Goal: Task Accomplishment & Management: Use online tool/utility

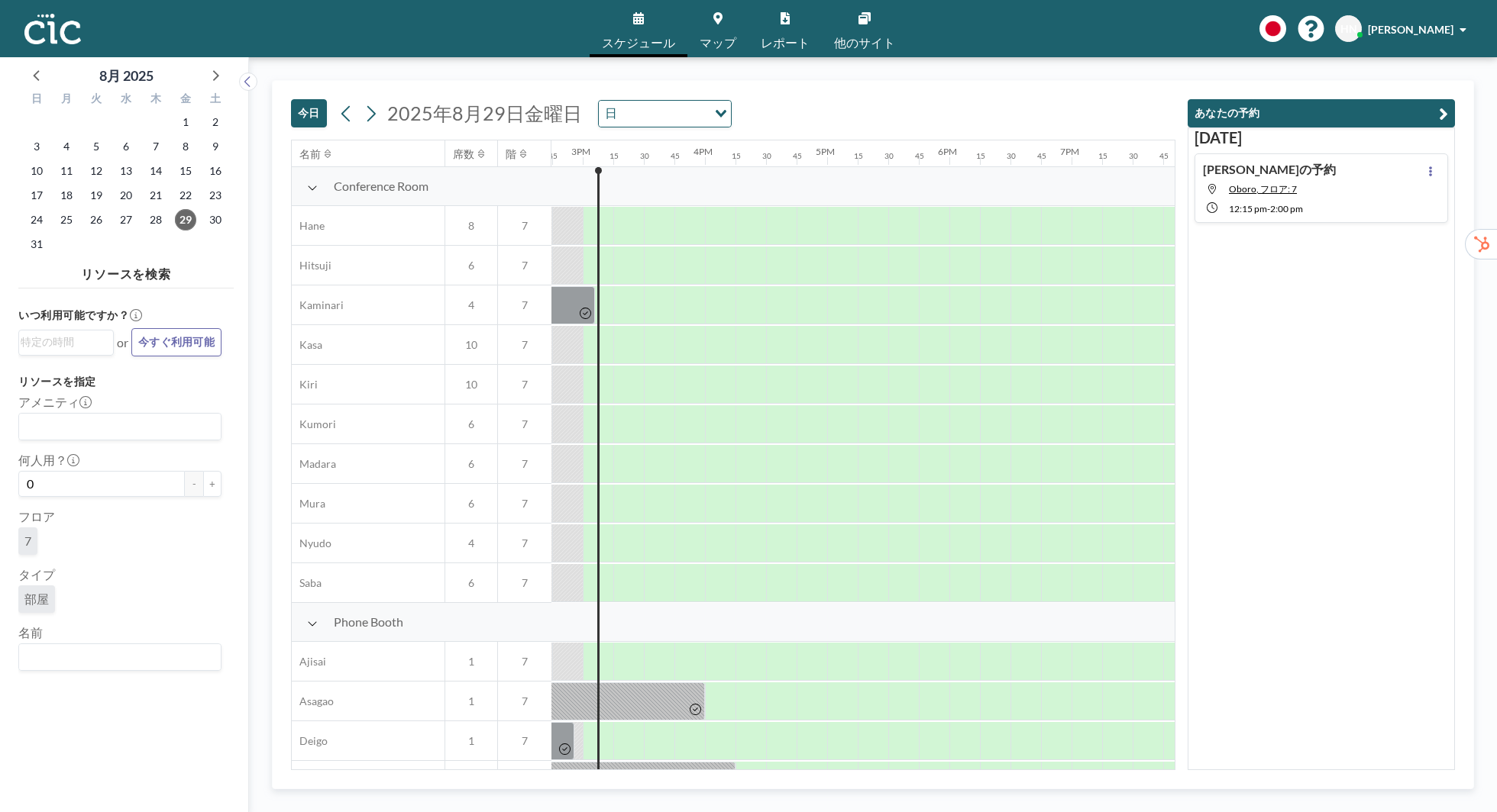
scroll to position [0, 1802]
click at [134, 647] on input "Search for option" at bounding box center [117, 657] width 192 height 20
click at [130, 630] on li "Ajisai" at bounding box center [120, 630] width 200 height 22
type input "Ajisai"
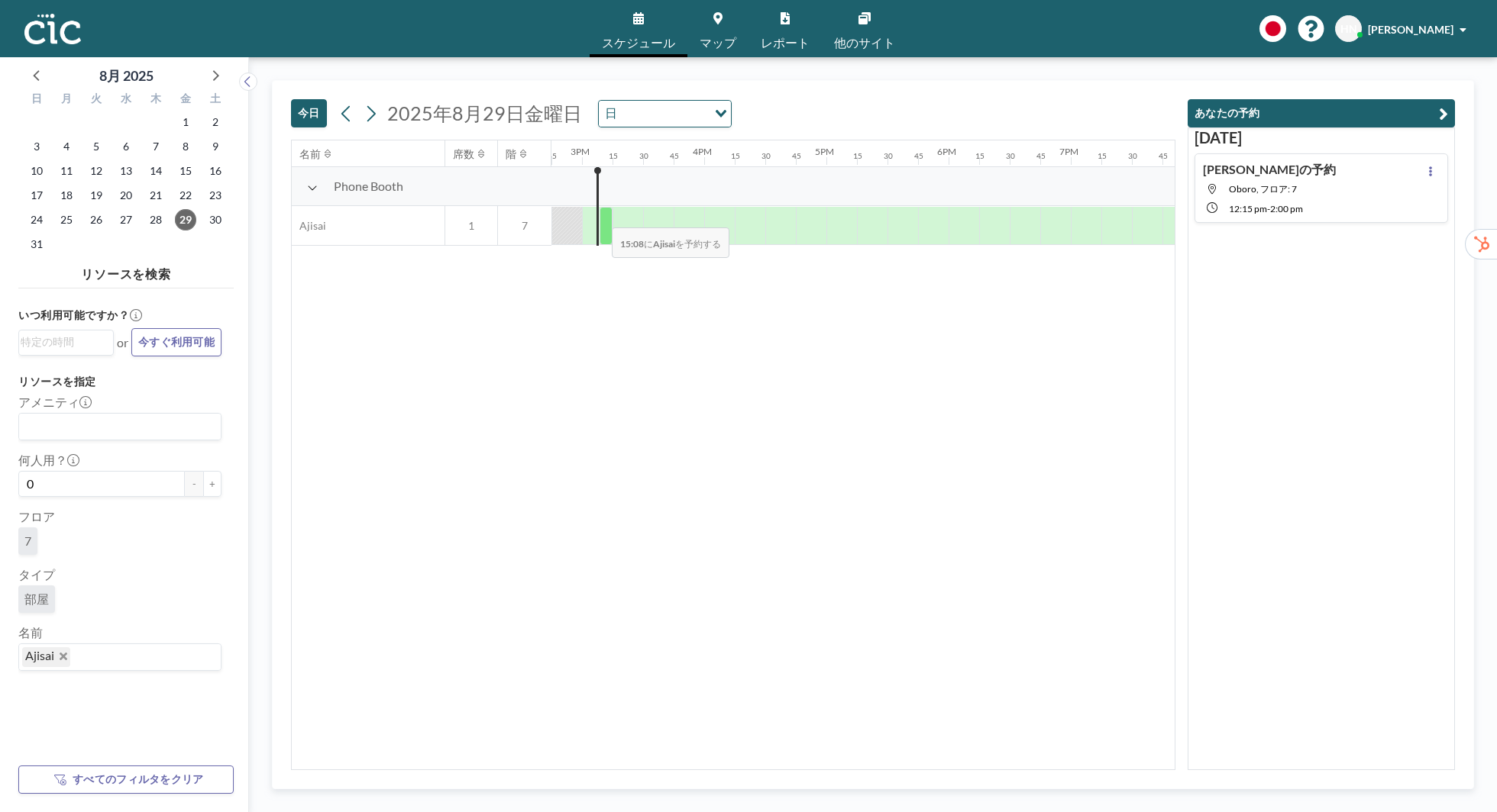
click at [601, 217] on div at bounding box center [606, 226] width 13 height 38
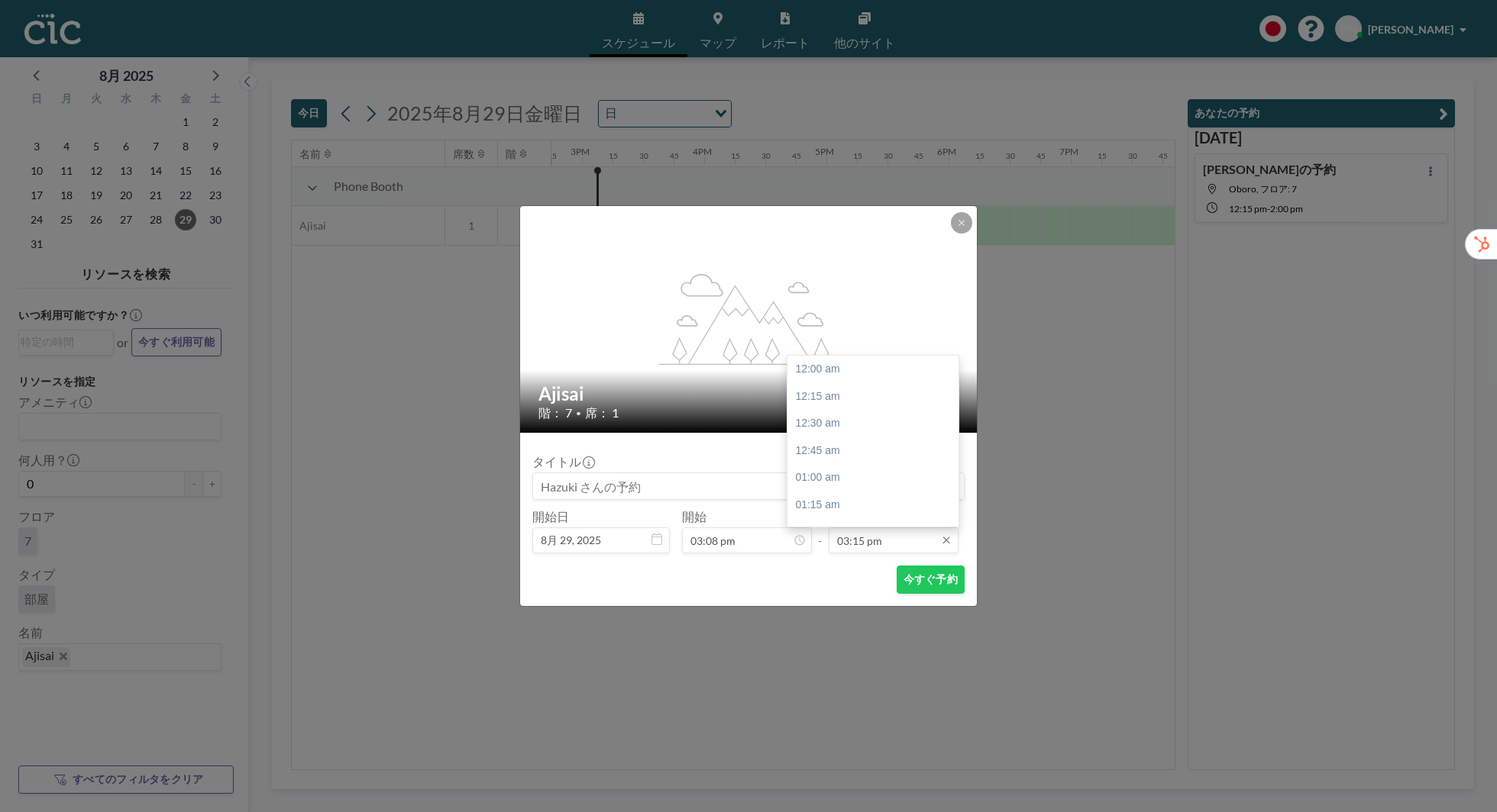
scroll to position [1657, 0]
click at [881, 535] on input "03:15 pm" at bounding box center [893, 540] width 130 height 26
click at [901, 440] on div "04:00 pm" at bounding box center [872, 451] width 171 height 28
type input "04:00 pm"
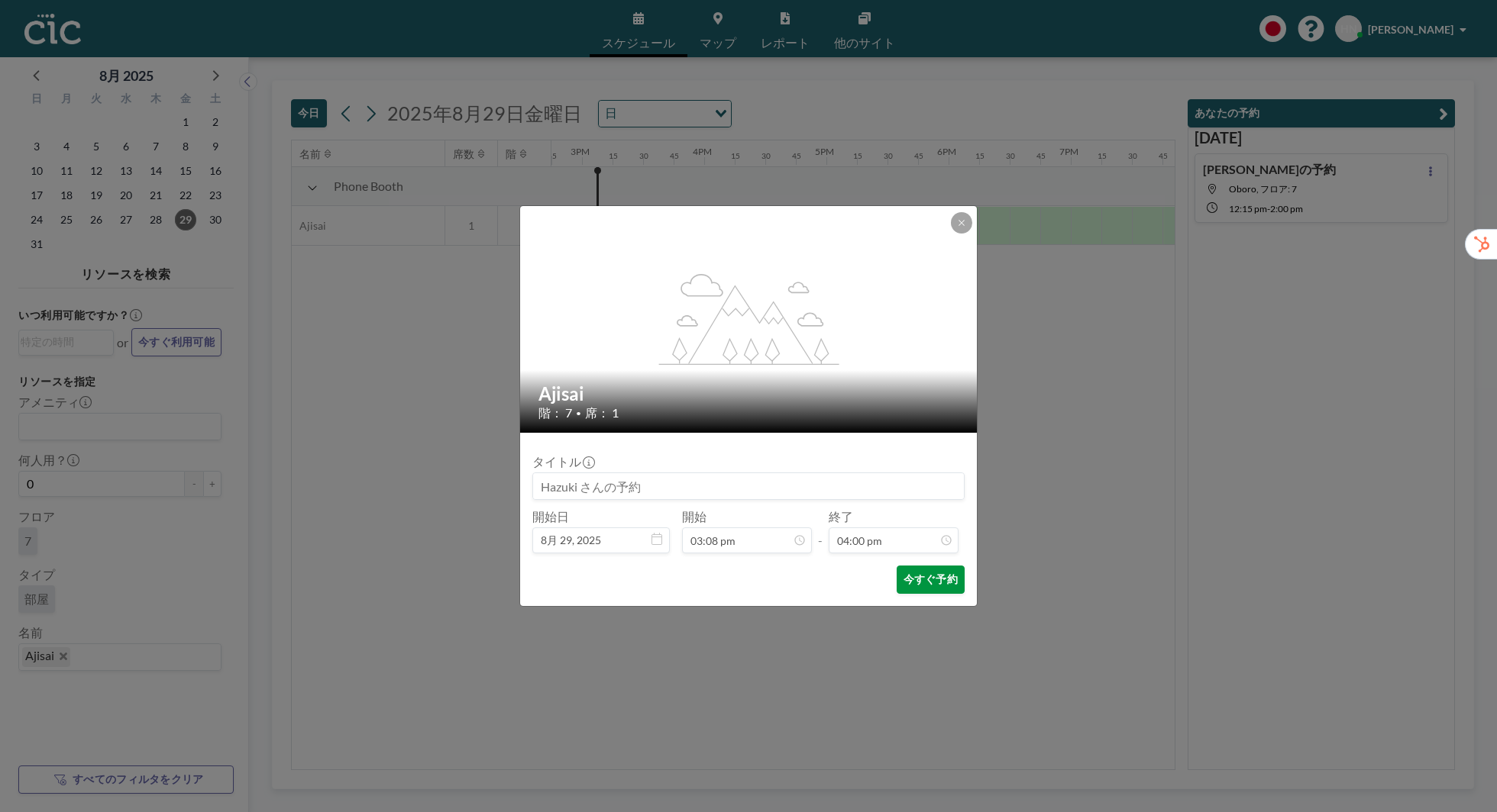
click at [908, 577] on button "今すぐ予約" at bounding box center [930, 579] width 68 height 28
